Goal: Check status: Check status

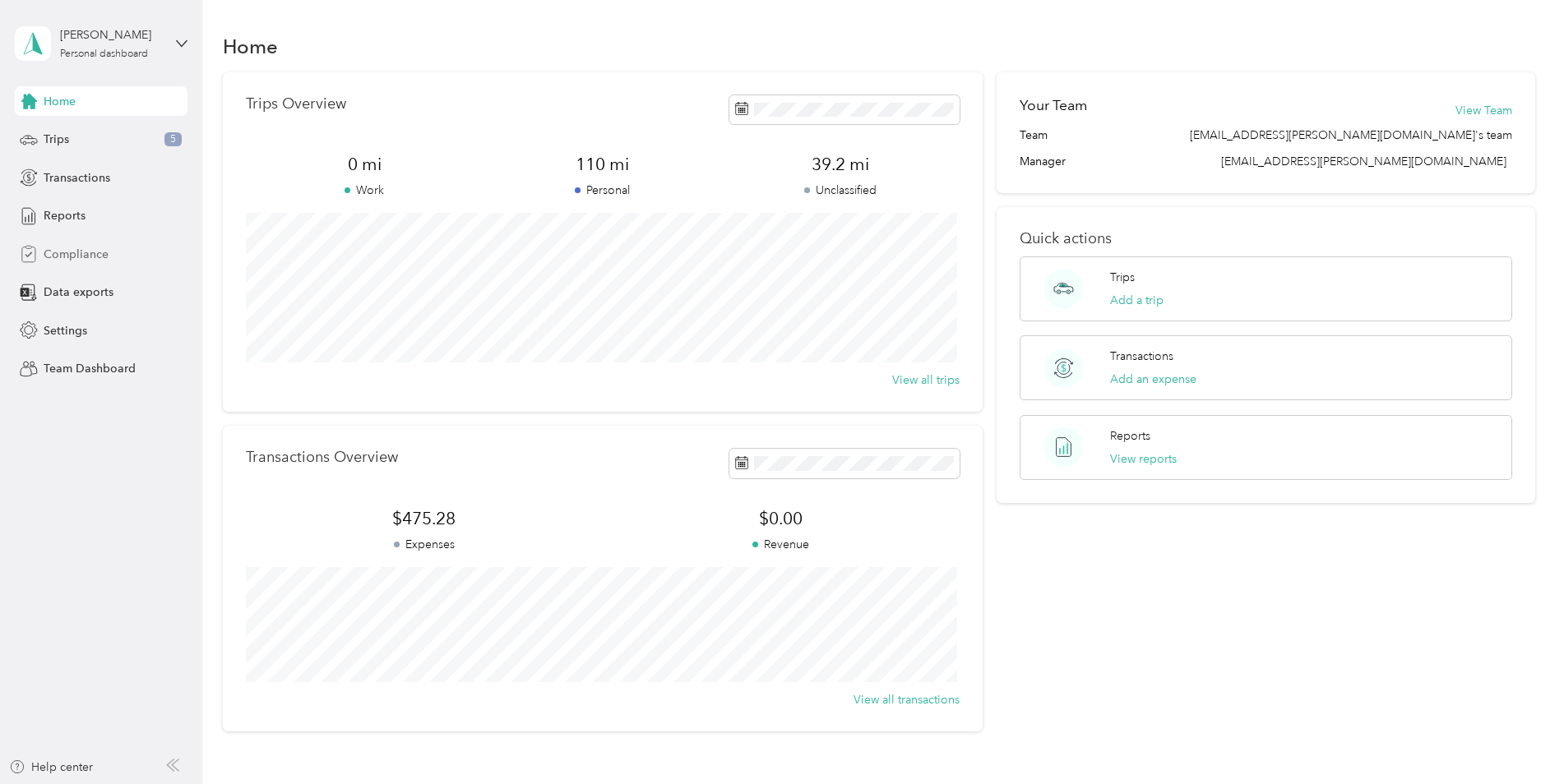
click at [61, 249] on span "Compliance" at bounding box center [75, 255] width 65 height 17
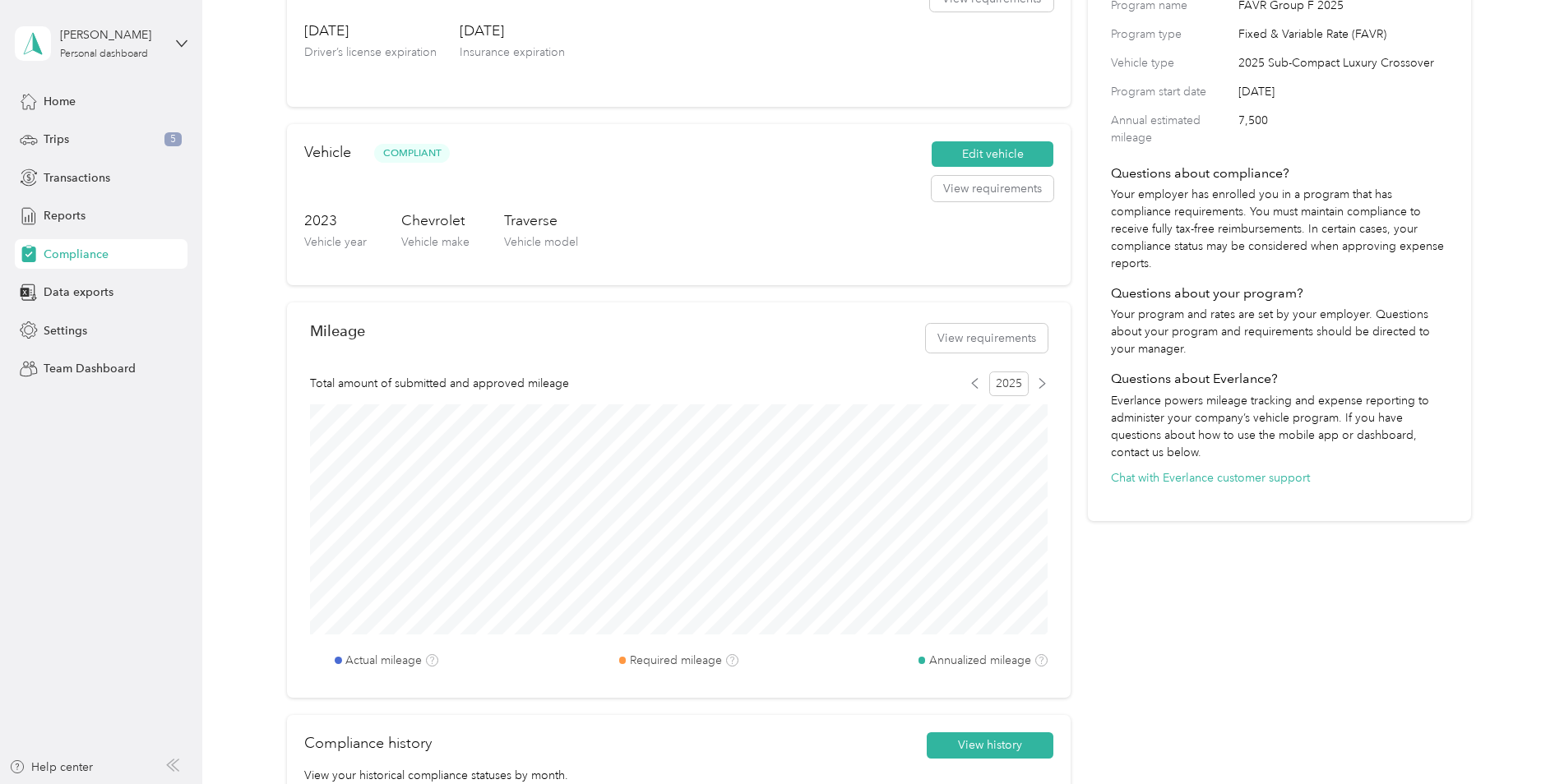
scroll to position [164, 0]
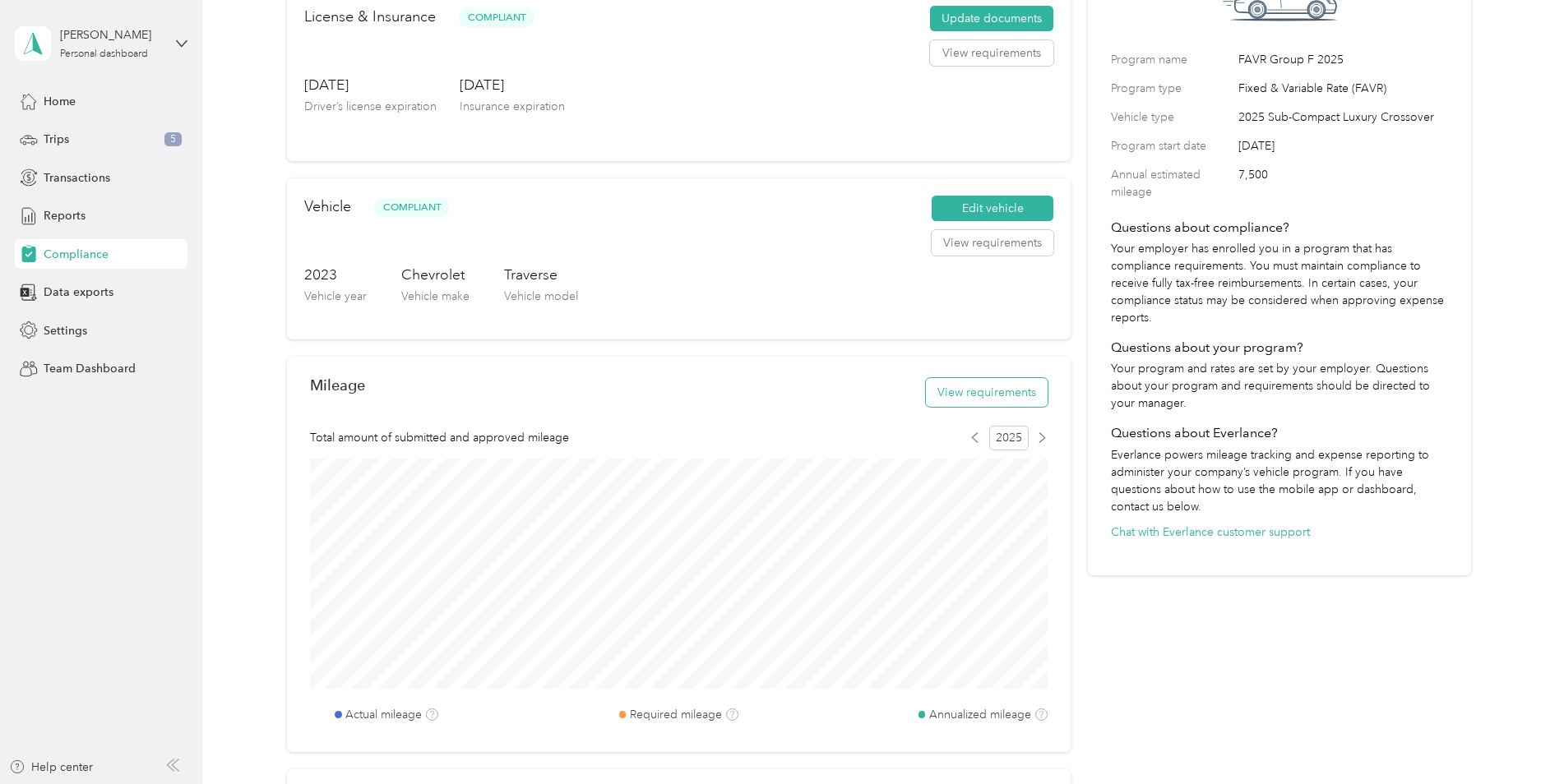
click at [983, 397] on button "View requirements" at bounding box center [986, 392] width 122 height 29
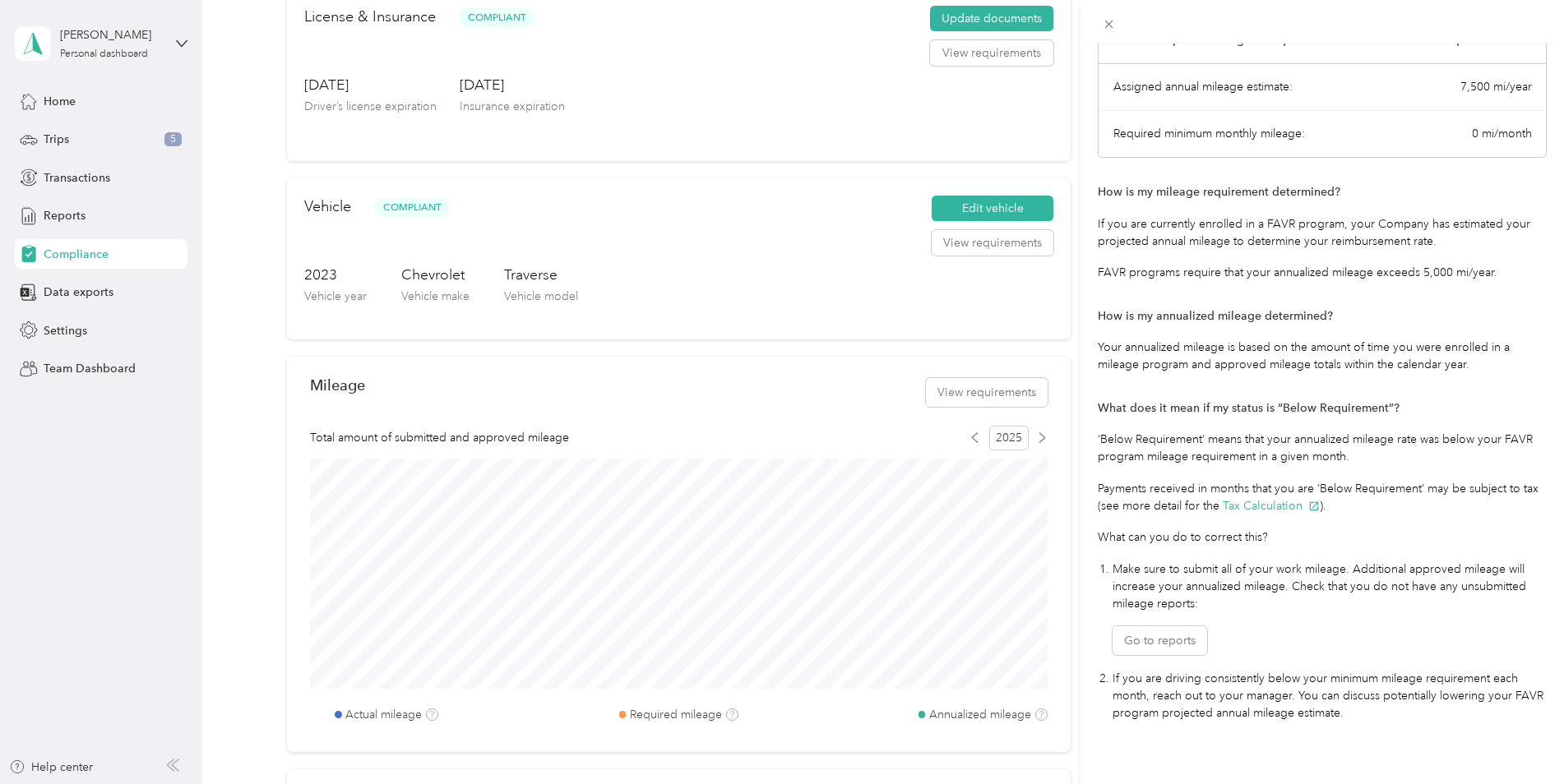
scroll to position [161, 0]
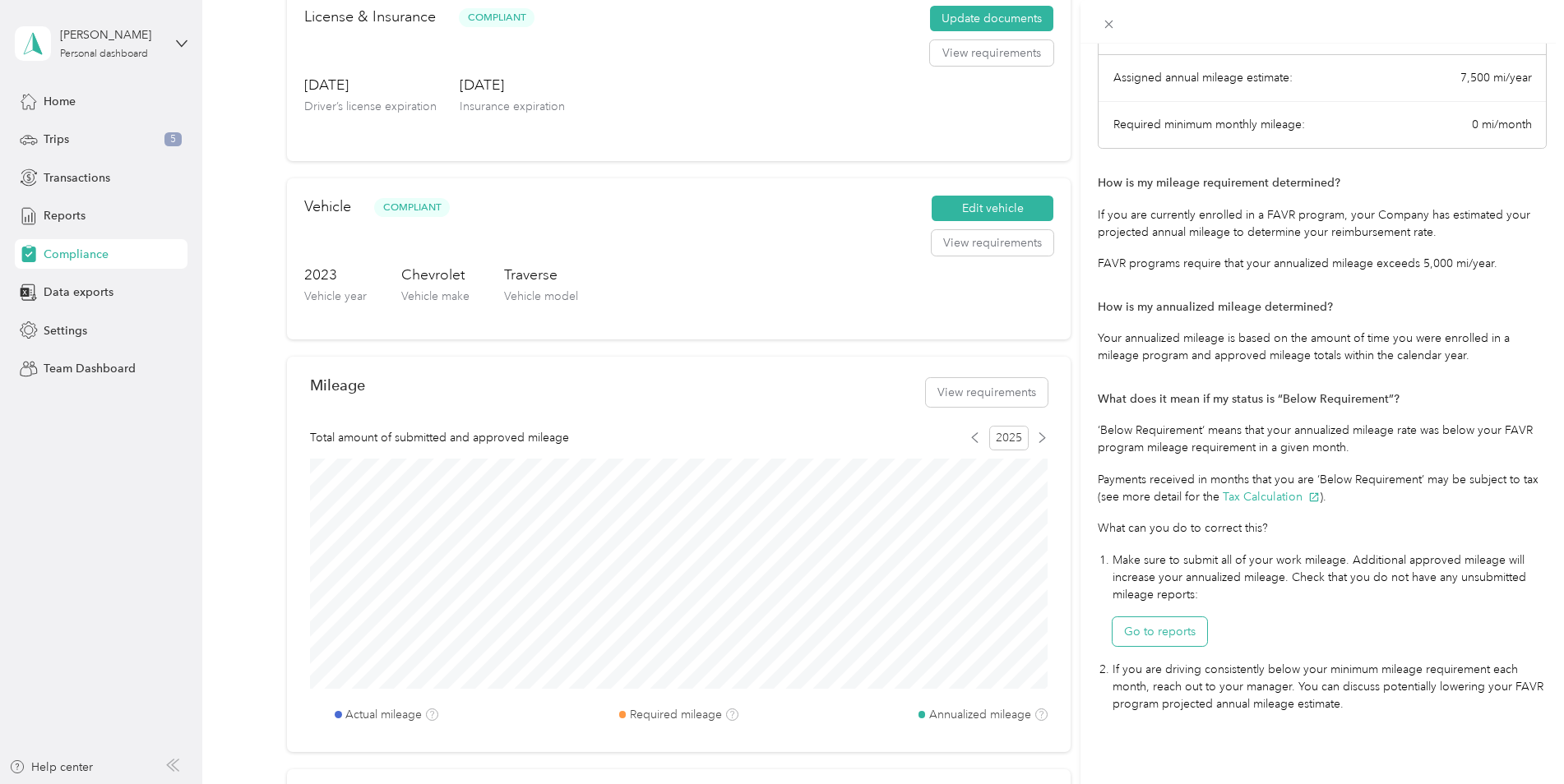
click at [1153, 617] on button "Go to reports" at bounding box center [1160, 632] width 95 height 29
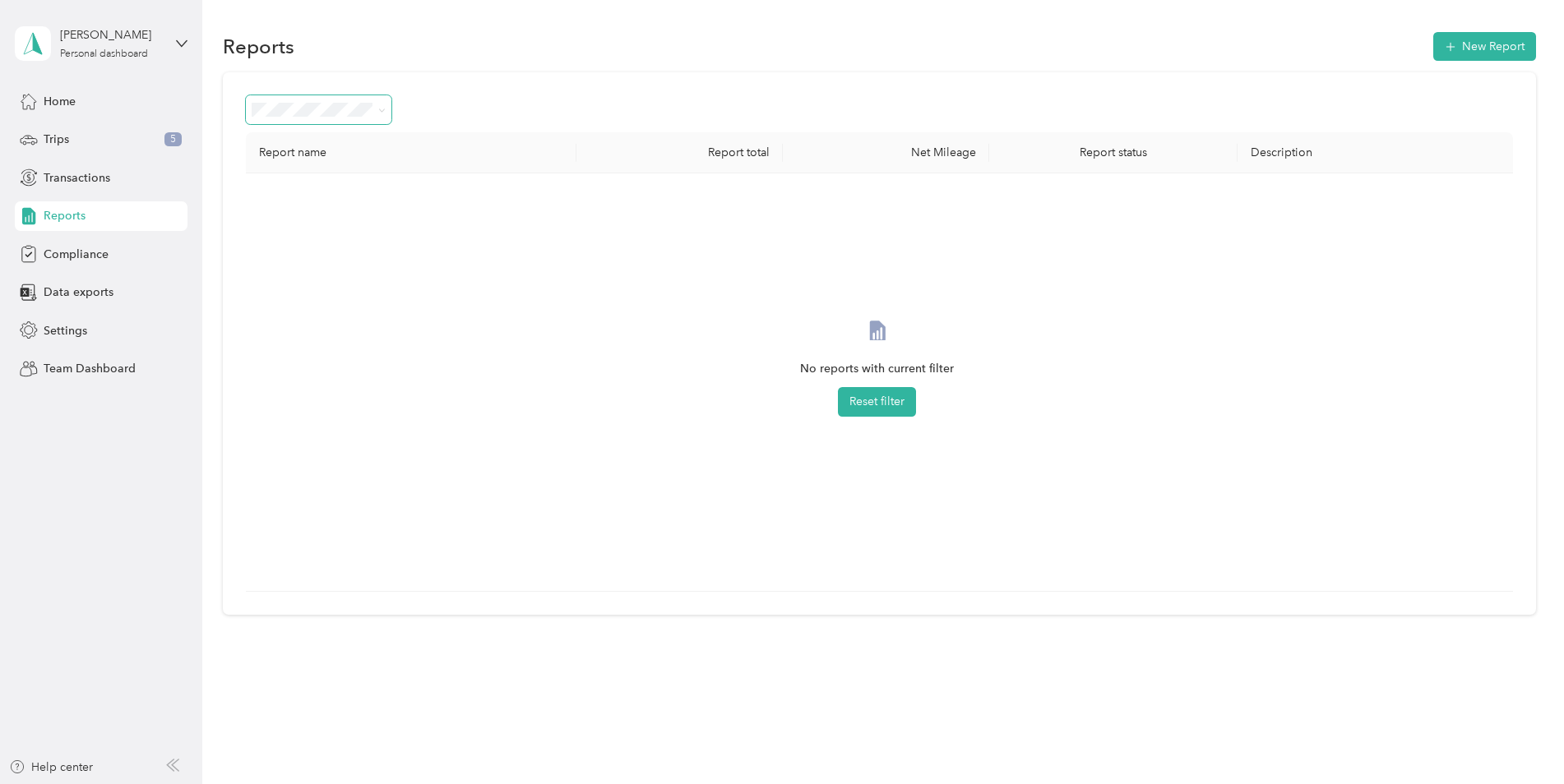
click at [380, 110] on icon at bounding box center [382, 111] width 8 height 8
click at [304, 136] on span "All Reports" at bounding box center [286, 137] width 57 height 14
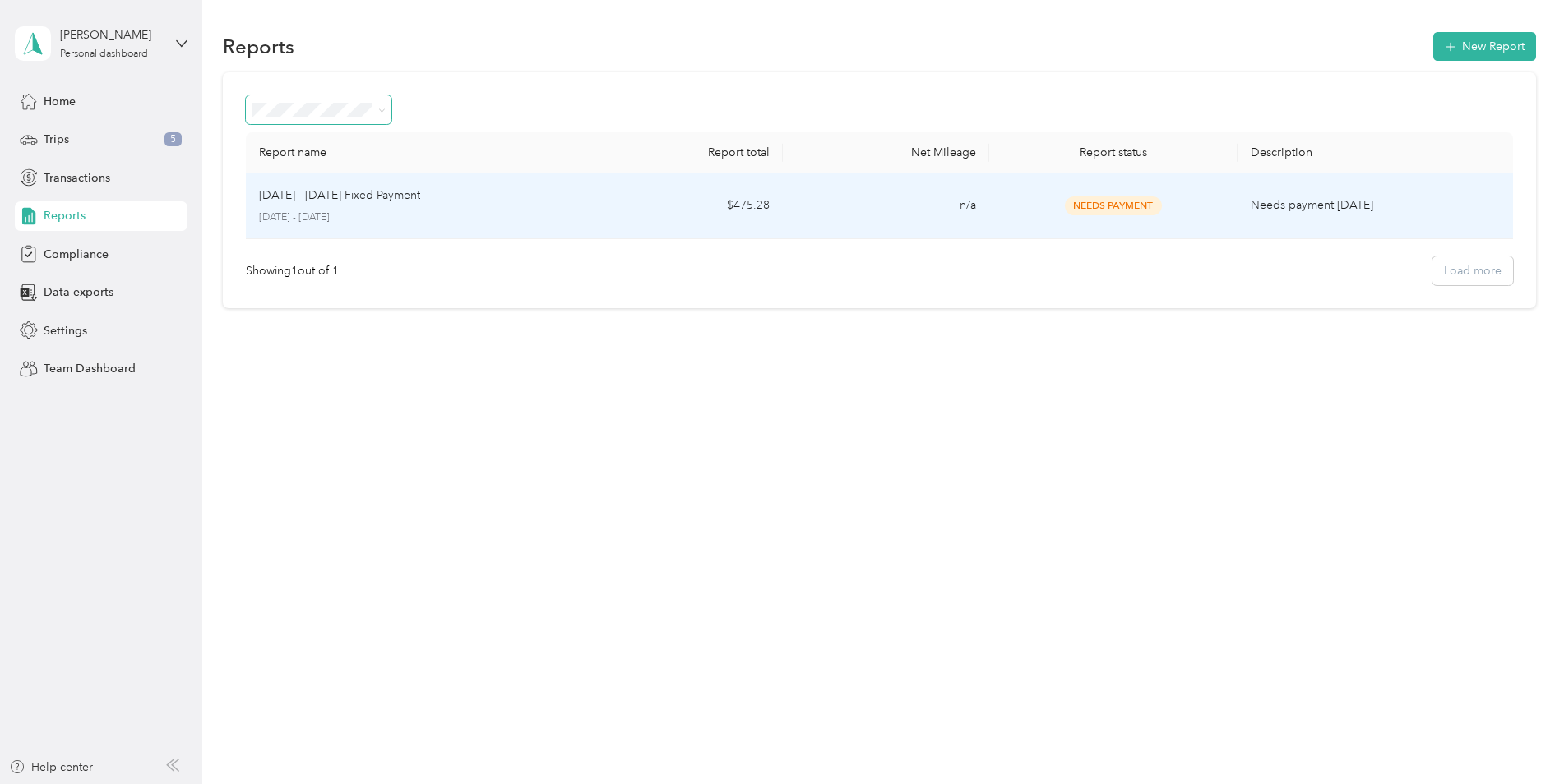
click at [551, 212] on p "September 1 - 30, 2025" at bounding box center [410, 217] width 304 height 14
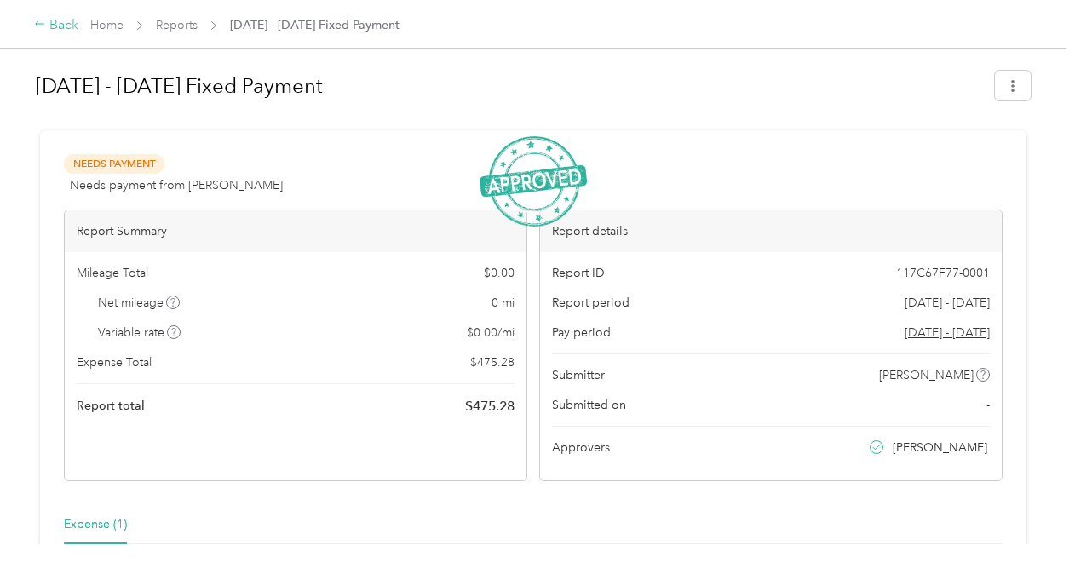
click at [52, 21] on div "Back" at bounding box center [56, 25] width 44 height 20
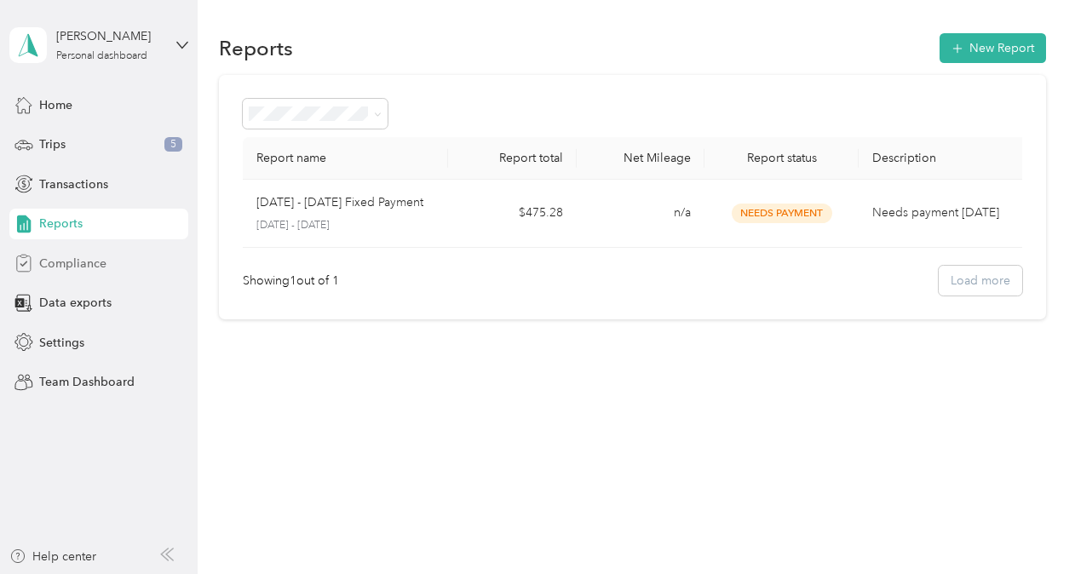
click at [86, 256] on span "Compliance" at bounding box center [72, 264] width 67 height 18
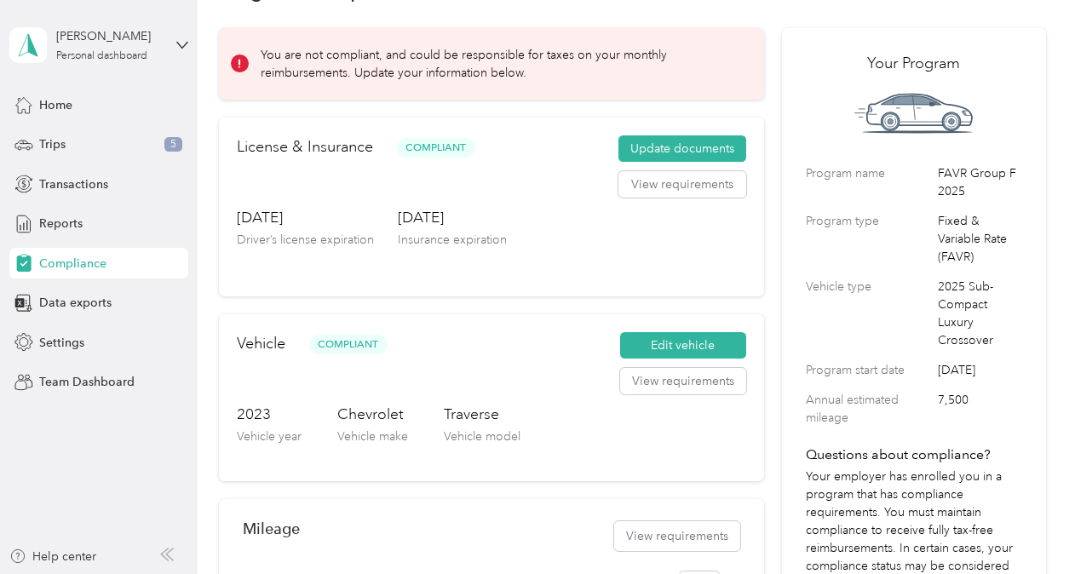
scroll to position [85, 0]
